Goal: Task Accomplishment & Management: Use online tool/utility

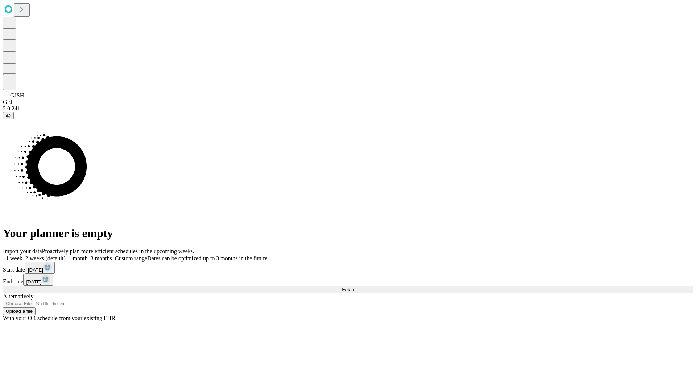
click at [354, 287] on span "Fetch" at bounding box center [348, 289] width 12 height 5
